Goal: Transaction & Acquisition: Purchase product/service

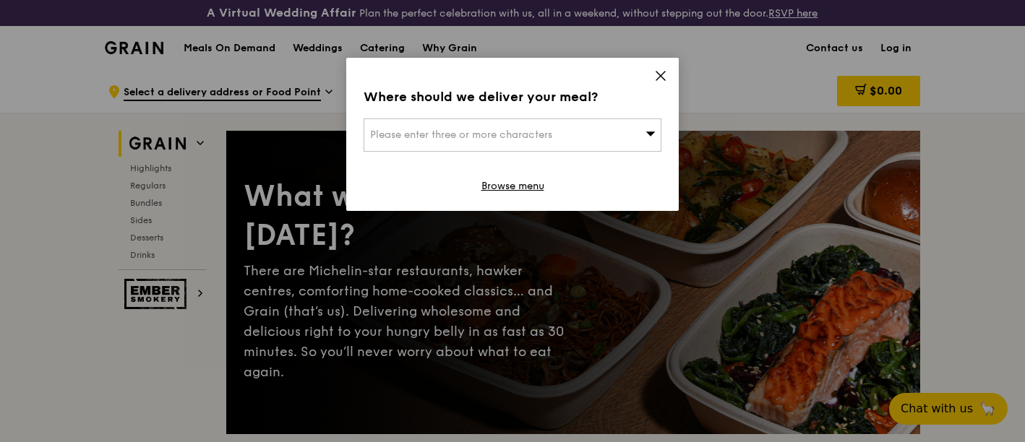
click at [662, 72] on icon at bounding box center [660, 75] width 13 height 13
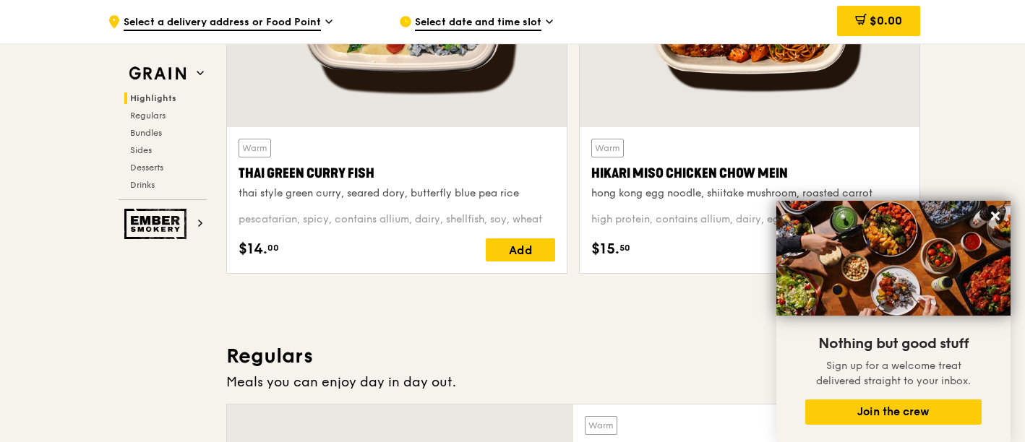
scroll to position [848, 0]
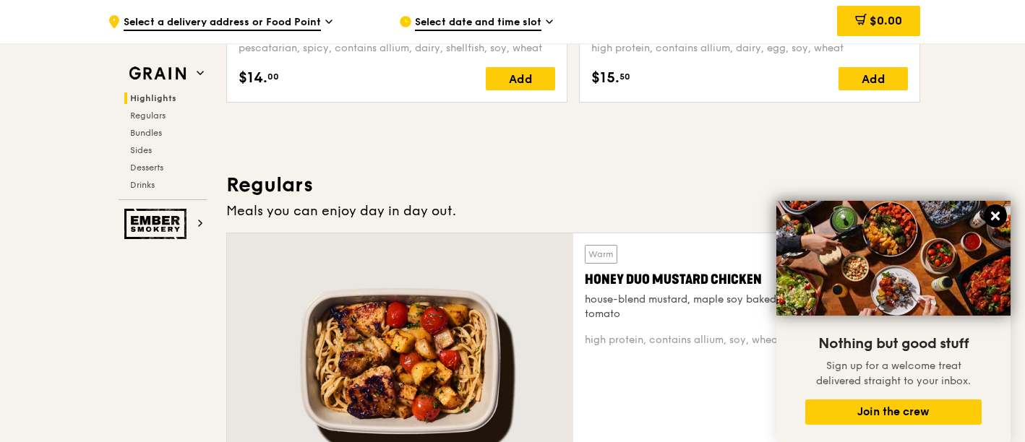
click at [990, 216] on icon at bounding box center [995, 216] width 13 height 13
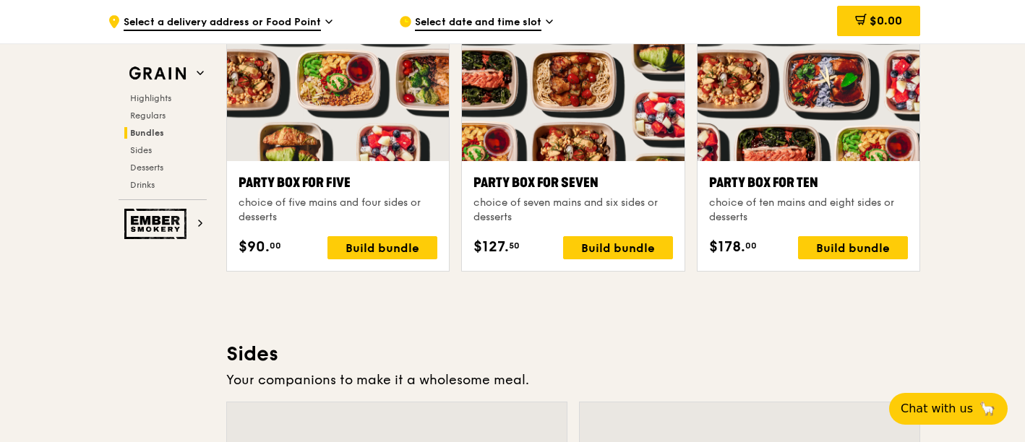
scroll to position [3141, 0]
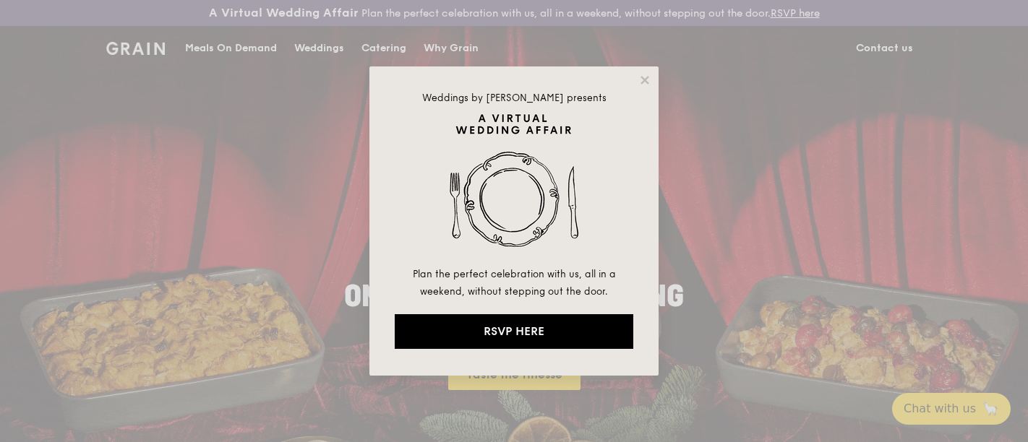
click at [659, 81] on div "Weddings by [PERSON_NAME] presents Plan the perfect celebration with us, all in…" at bounding box center [514, 221] width 1028 height 442
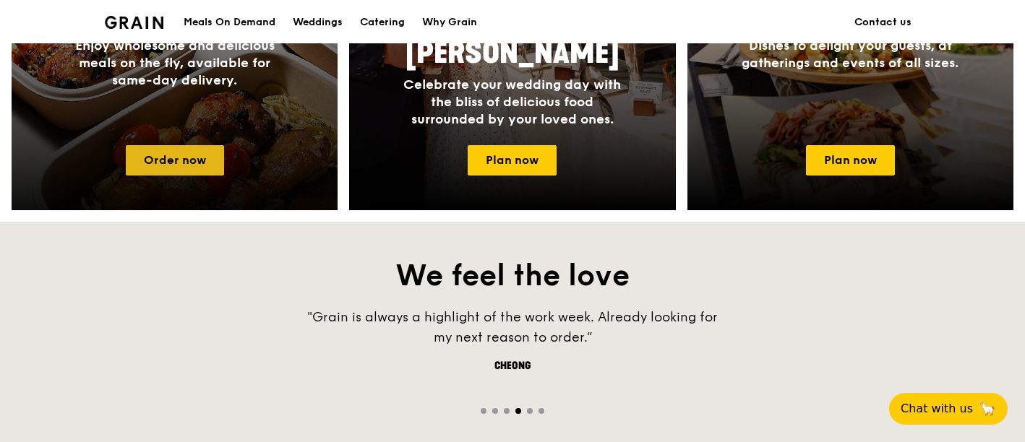
scroll to position [748, 0]
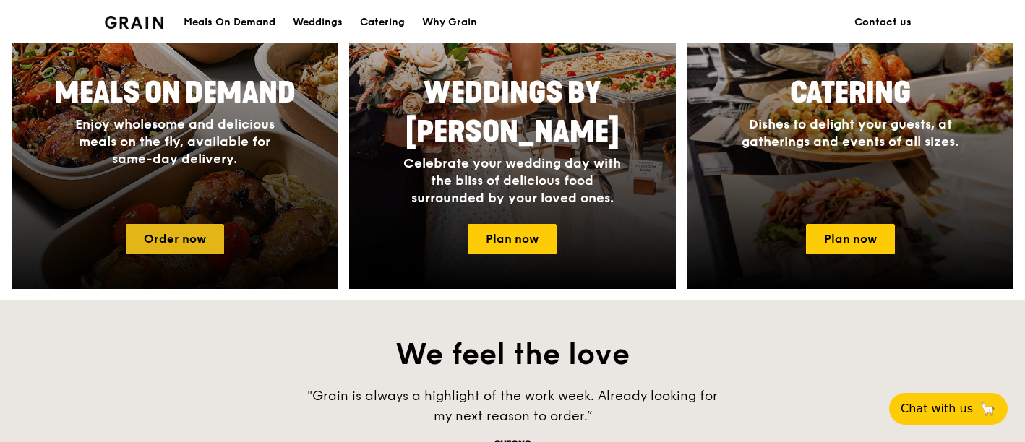
click at [183, 231] on link "Order now" at bounding box center [175, 239] width 98 height 30
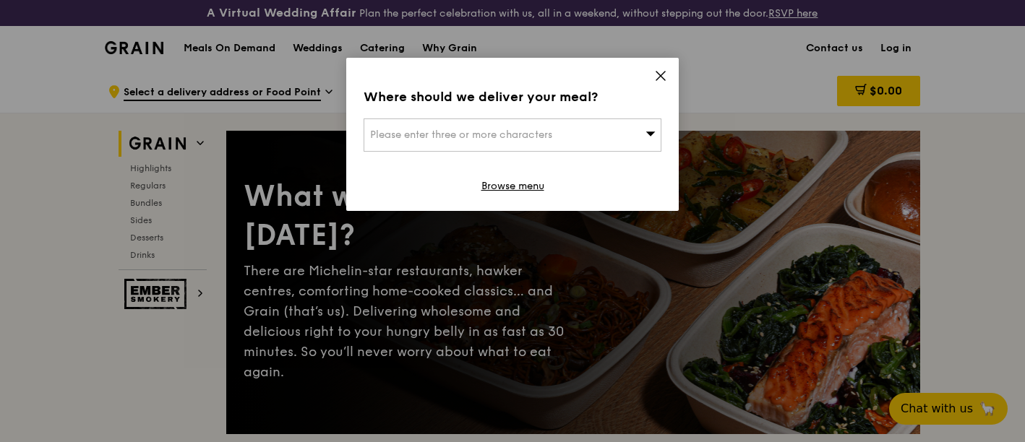
click at [668, 77] on div "Where should we deliver your meal? Please enter three or more characters Browse…" at bounding box center [512, 134] width 333 height 153
click at [666, 77] on icon at bounding box center [660, 75] width 13 height 13
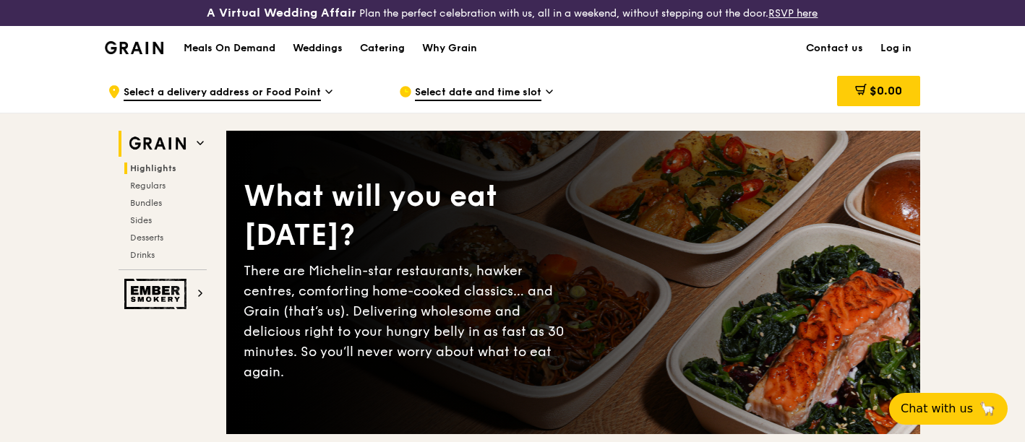
click at [153, 165] on span "Highlights" at bounding box center [153, 168] width 46 height 10
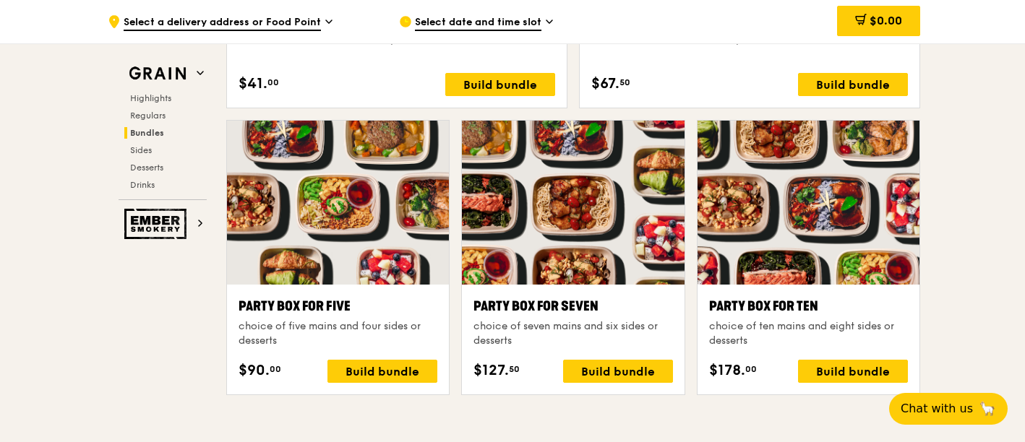
scroll to position [2827, 0]
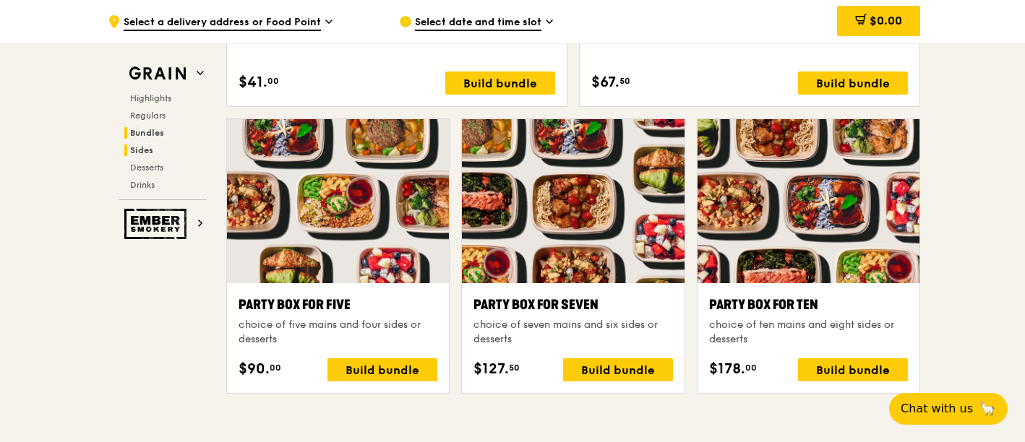
click at [143, 145] on span "Sides" at bounding box center [141, 150] width 23 height 10
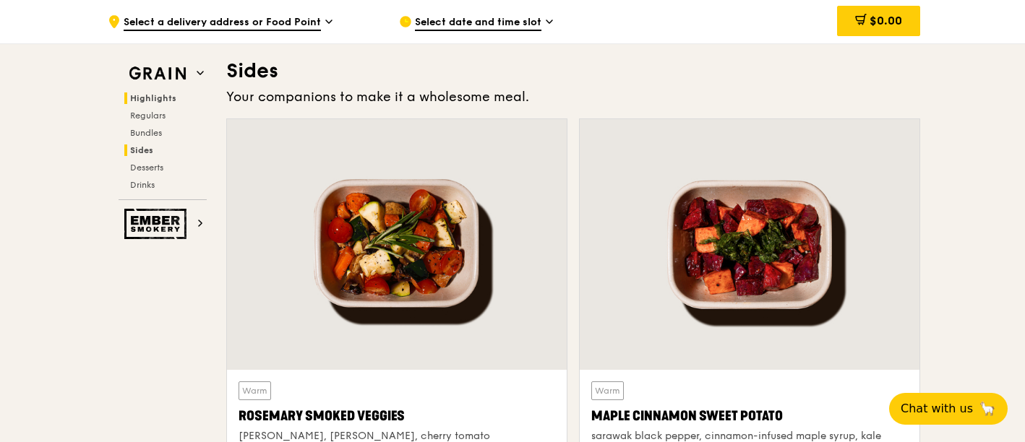
click at [152, 99] on span "Highlights" at bounding box center [153, 98] width 46 height 10
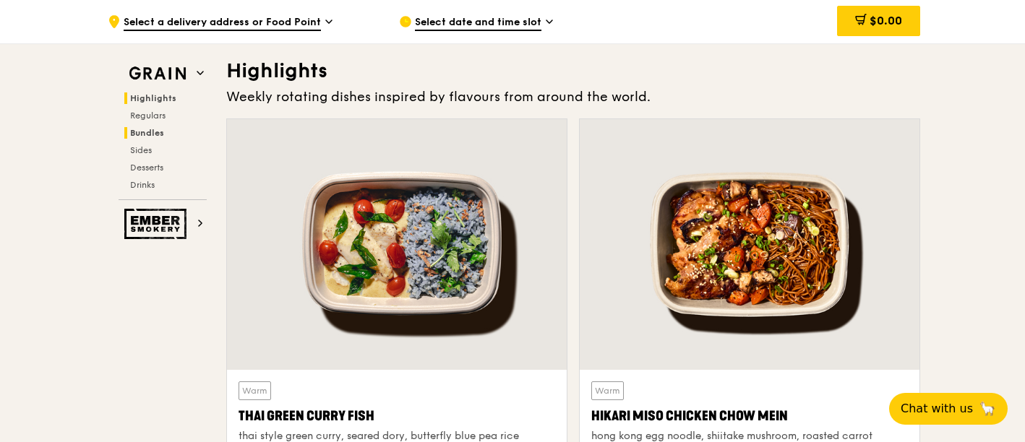
click at [146, 132] on span "Bundles" at bounding box center [147, 133] width 34 height 10
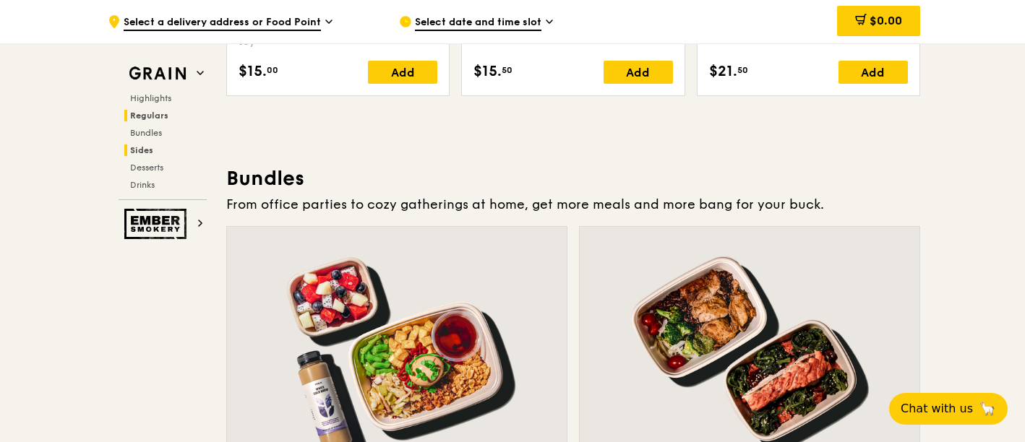
click at [142, 151] on span "Sides" at bounding box center [141, 150] width 23 height 10
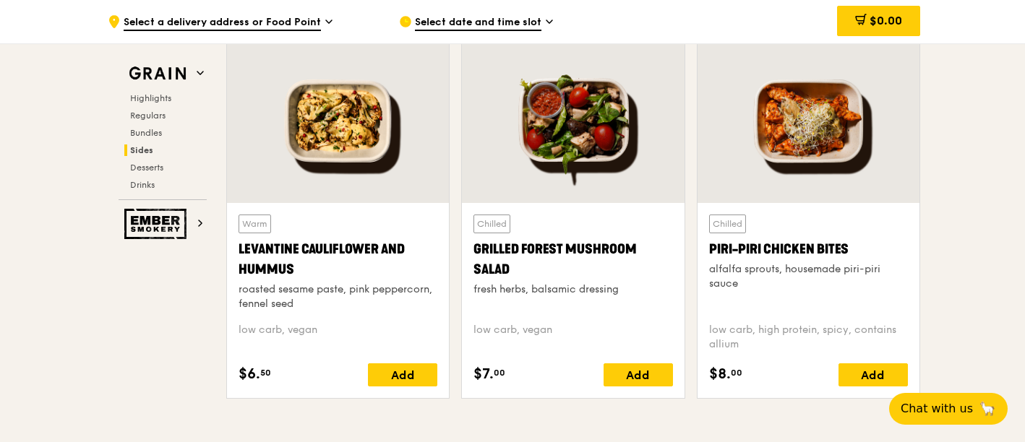
scroll to position [3724, 0]
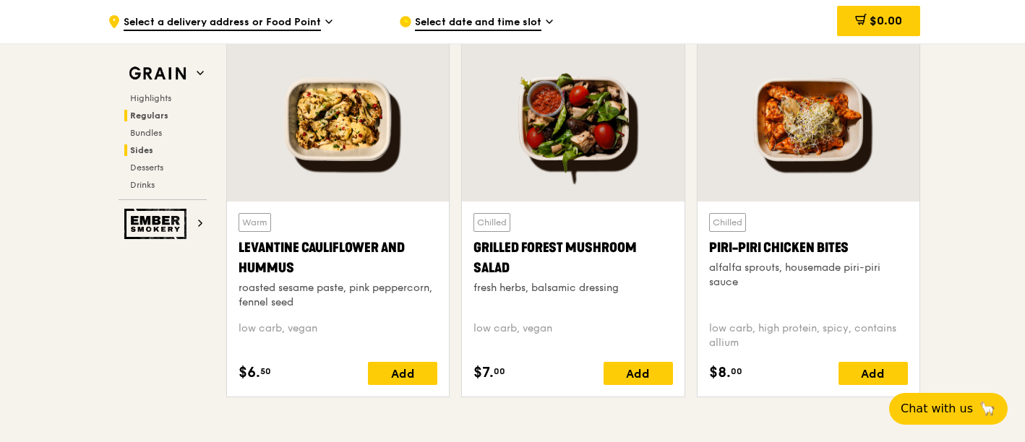
click at [168, 115] on h2 "Regulars" at bounding box center [165, 116] width 82 height 12
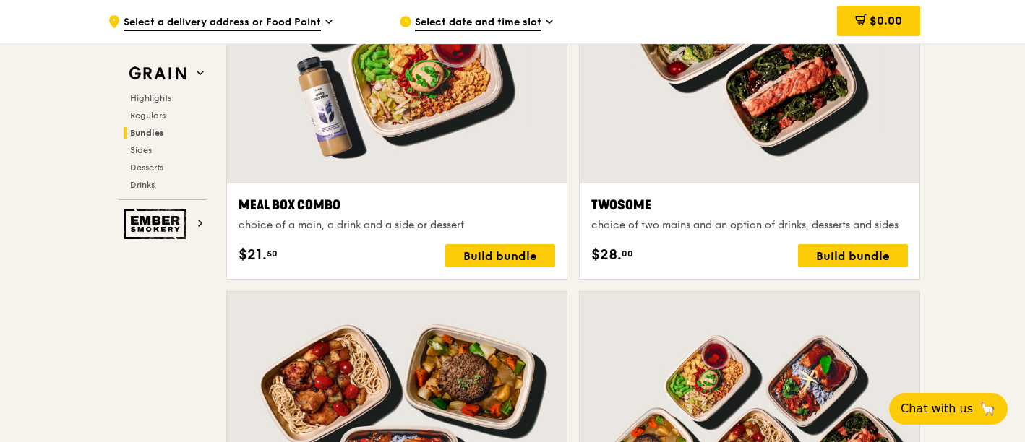
scroll to position [2282, 0]
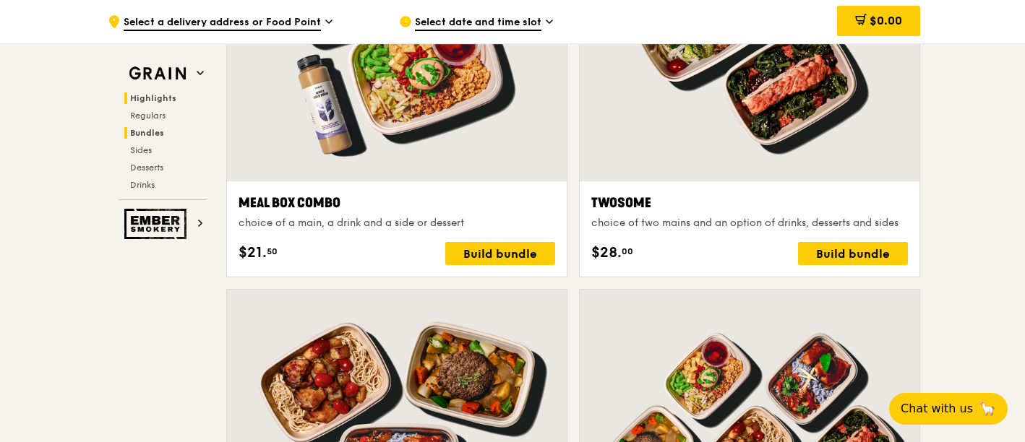
click at [170, 101] on span "Highlights" at bounding box center [153, 98] width 46 height 10
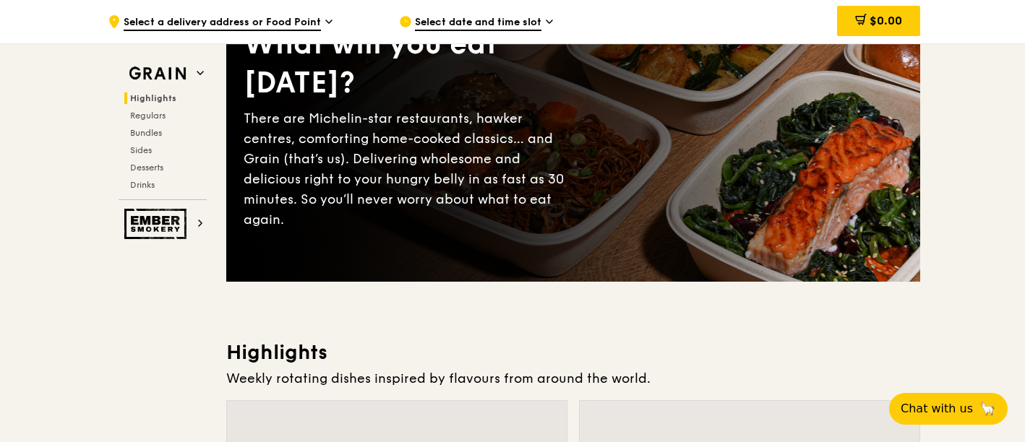
scroll to position [151, 0]
click at [145, 163] on span "Desserts" at bounding box center [148, 168] width 37 height 10
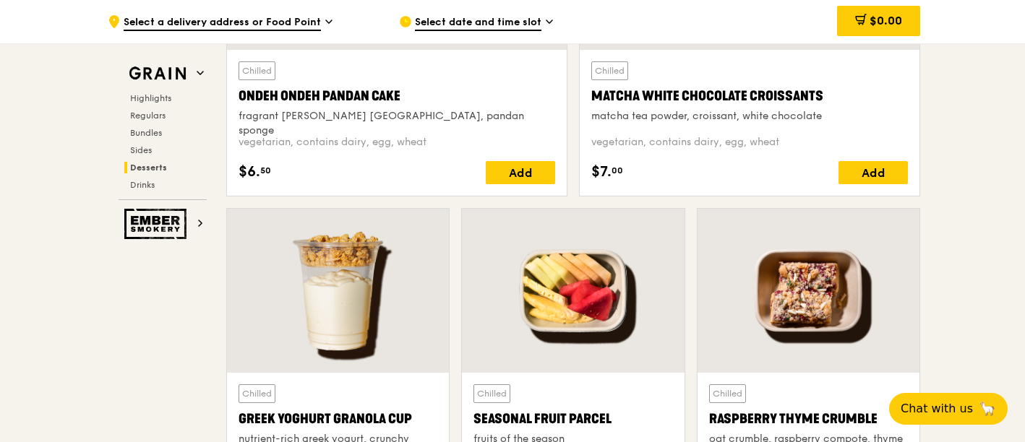
scroll to position [4455, 0]
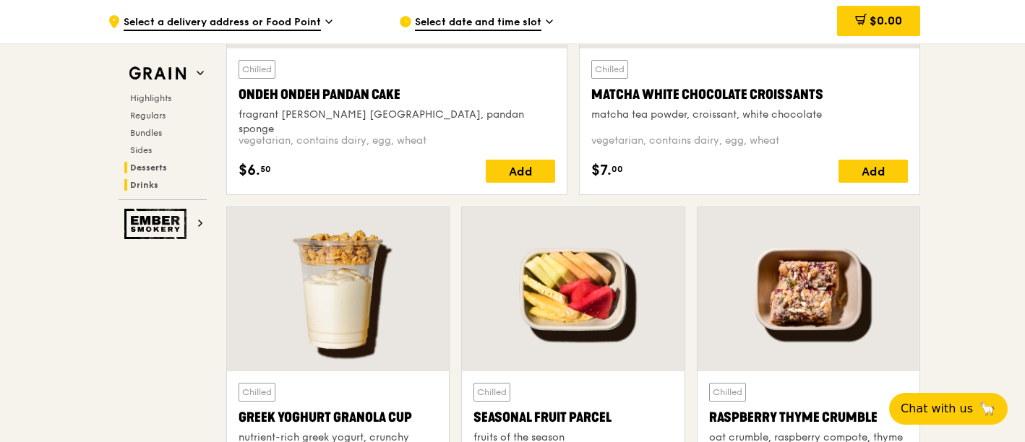
click at [151, 184] on span "Drinks" at bounding box center [144, 185] width 28 height 10
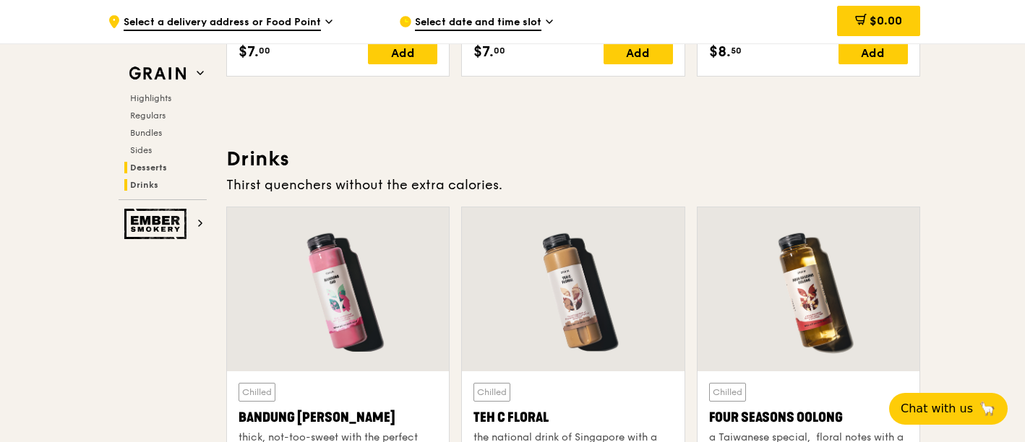
scroll to position [5014, 0]
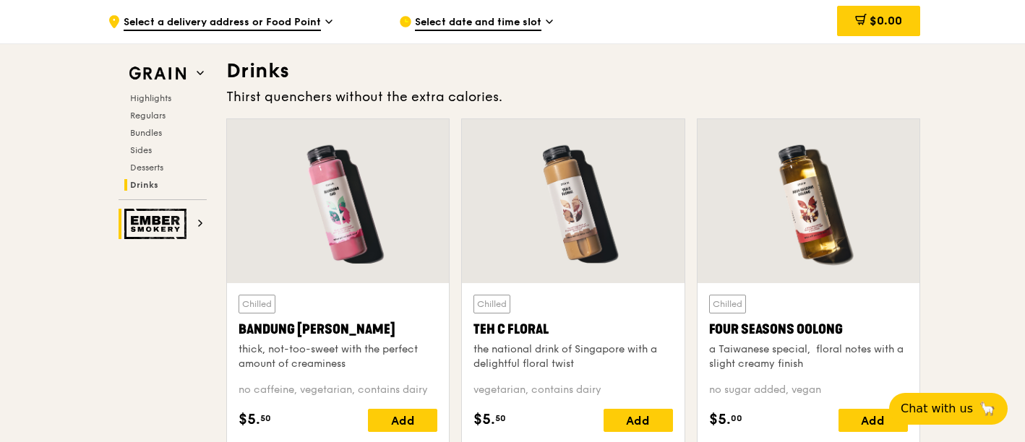
click at [185, 209] on img at bounding box center [157, 224] width 67 height 30
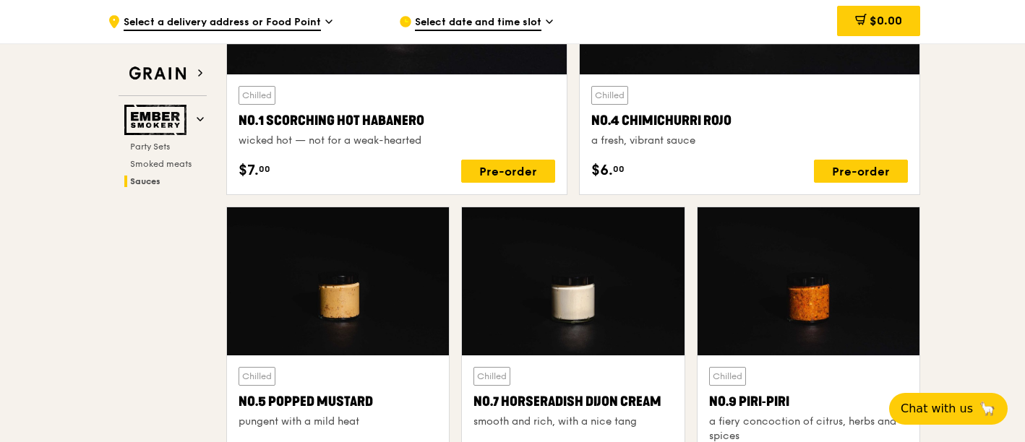
scroll to position [1591, 0]
